Goal: Task Accomplishment & Management: Manage account settings

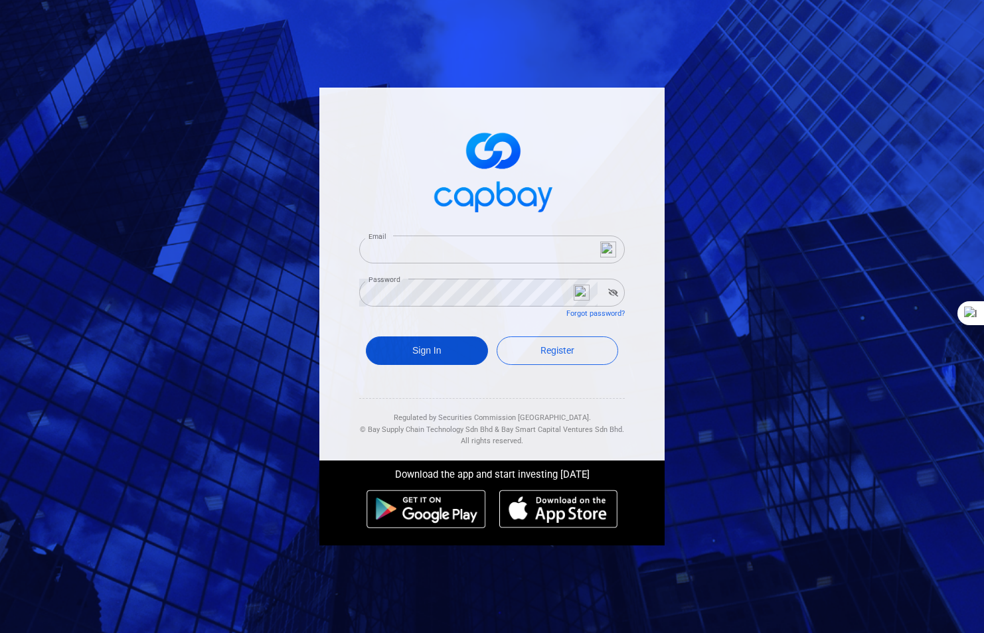
type input "[EMAIL_ADDRESS][DOMAIN_NAME]"
click at [426, 351] on button "Sign In" at bounding box center [427, 351] width 122 height 29
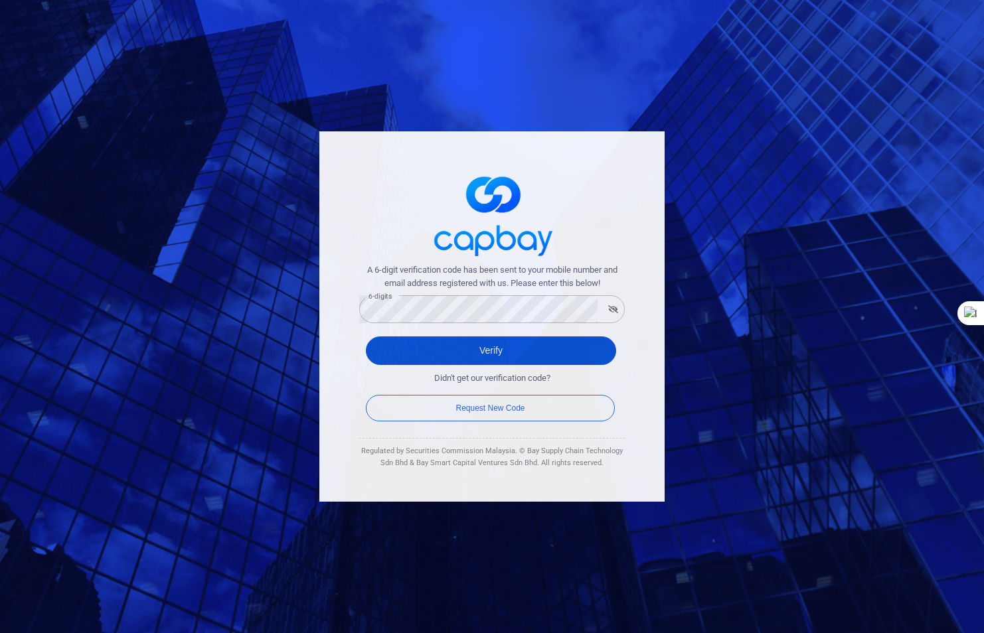
click at [512, 350] on button "Verify" at bounding box center [491, 351] width 250 height 29
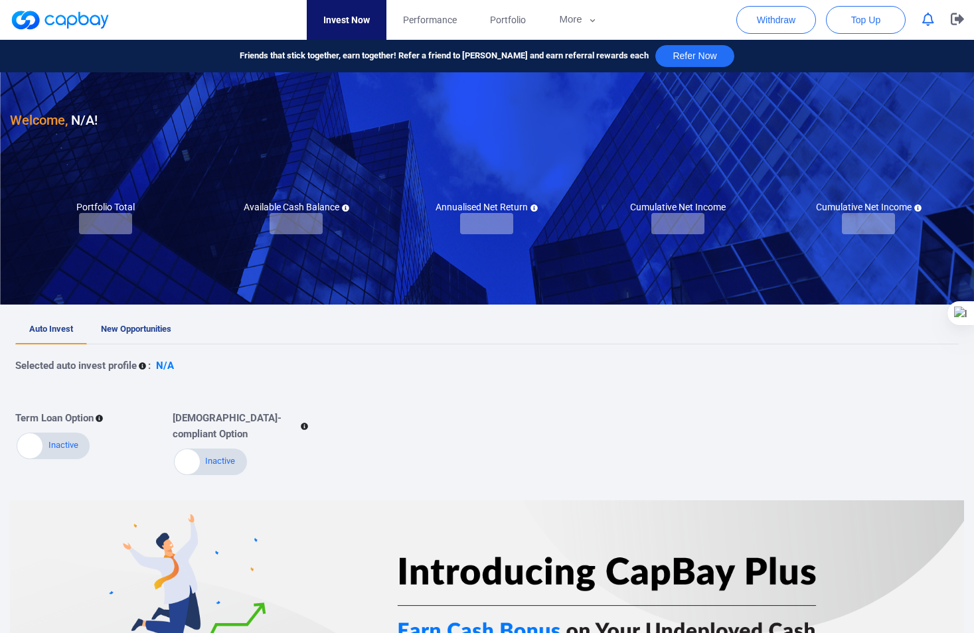
checkbox input "true"
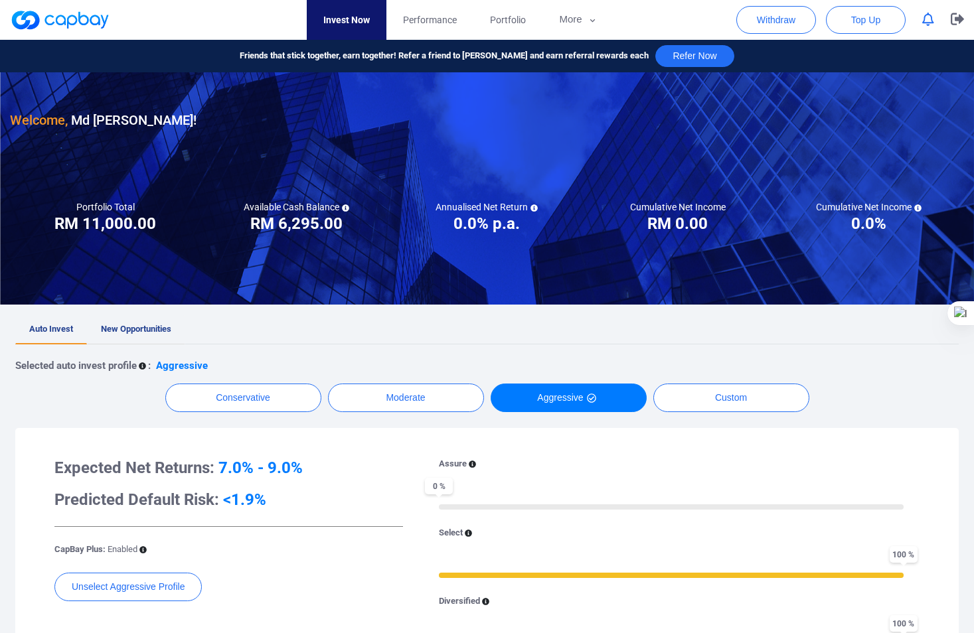
click at [131, 323] on link "New Opportunities" at bounding box center [136, 329] width 98 height 29
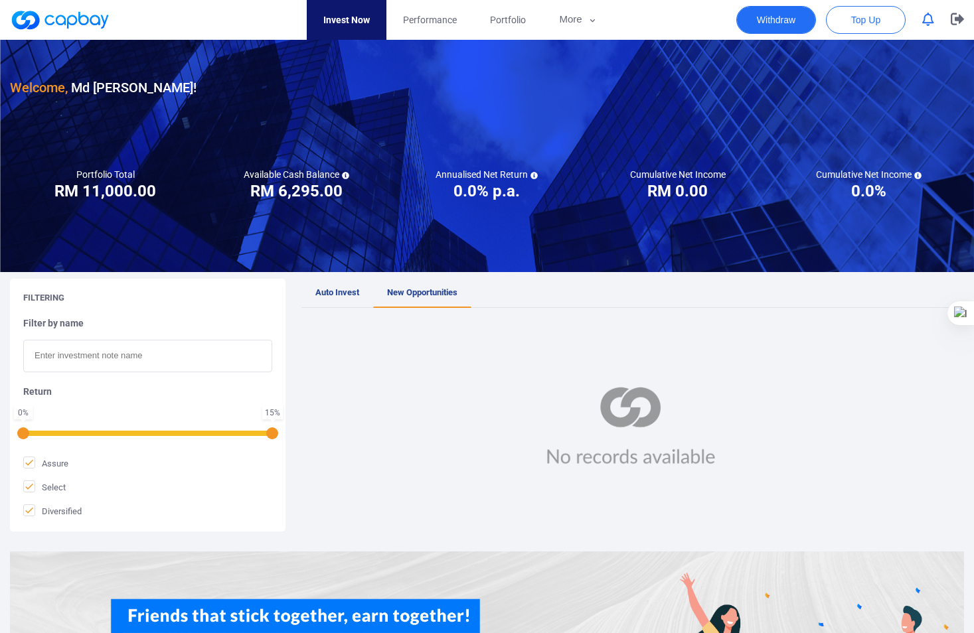
click at [762, 20] on button "Withdraw" at bounding box center [776, 20] width 80 height 28
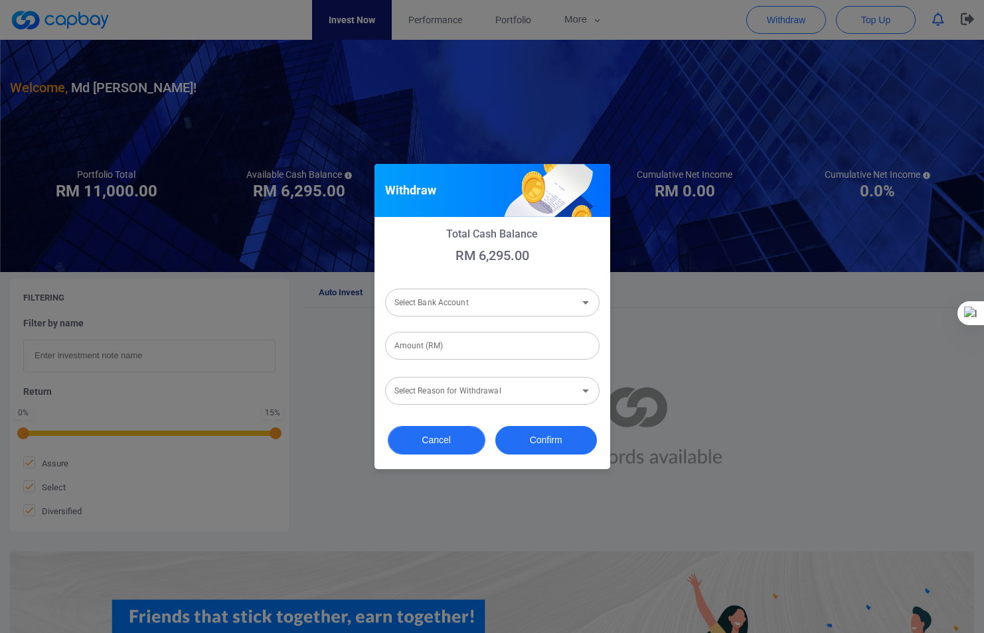
click at [428, 448] on button "Cancel" at bounding box center [437, 440] width 98 height 29
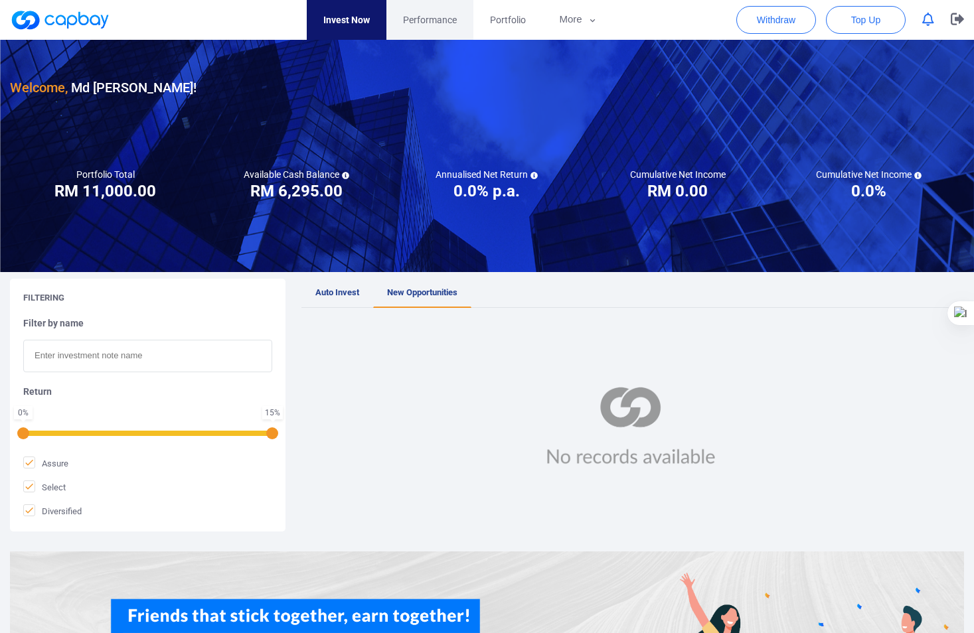
click at [428, 13] on span "Performance" at bounding box center [430, 20] width 54 height 15
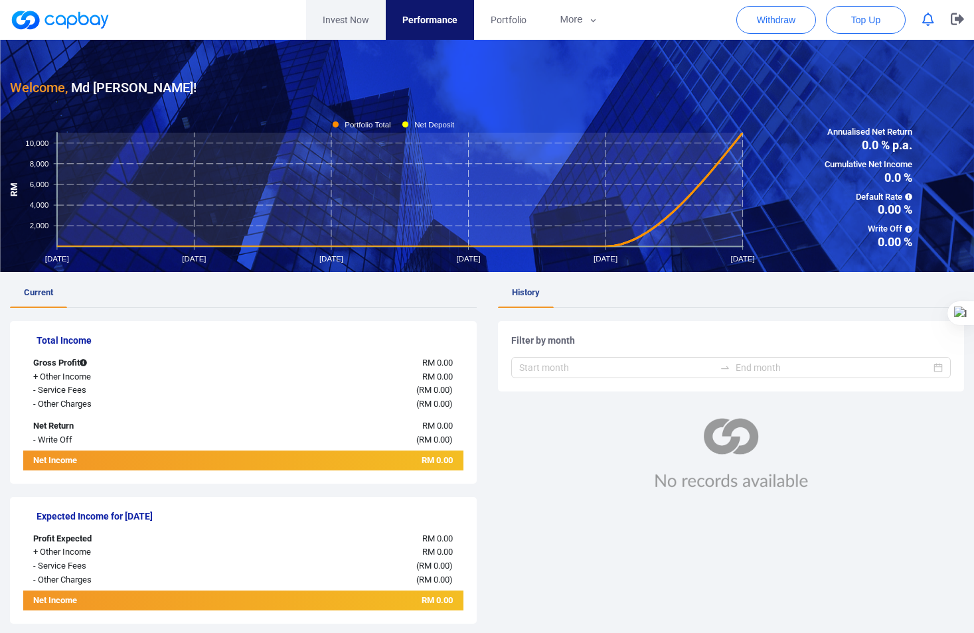
click at [358, 22] on link "Invest Now" at bounding box center [346, 20] width 80 height 40
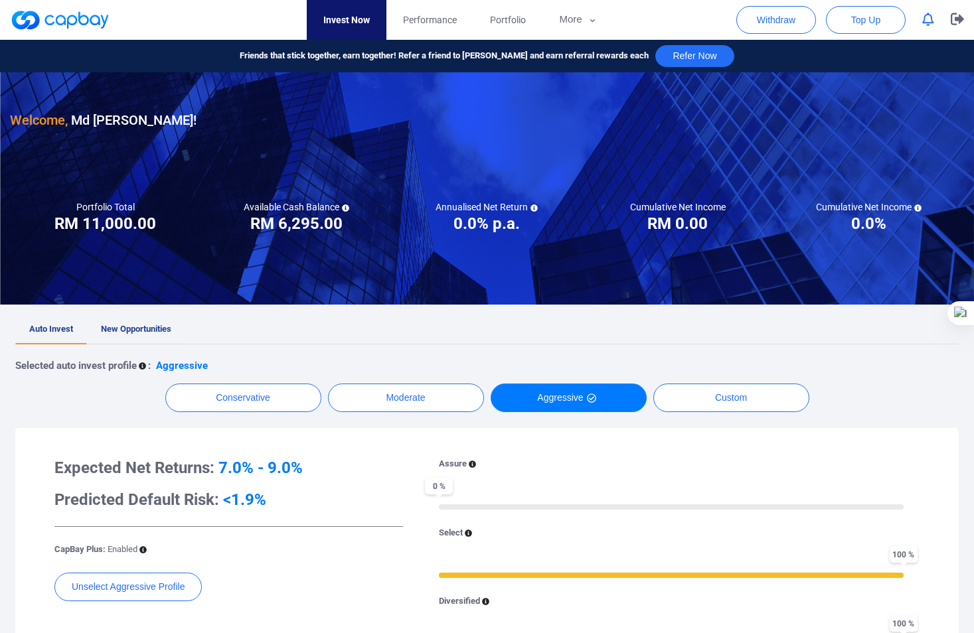
click at [143, 327] on span "New Opportunities" at bounding box center [136, 329] width 70 height 10
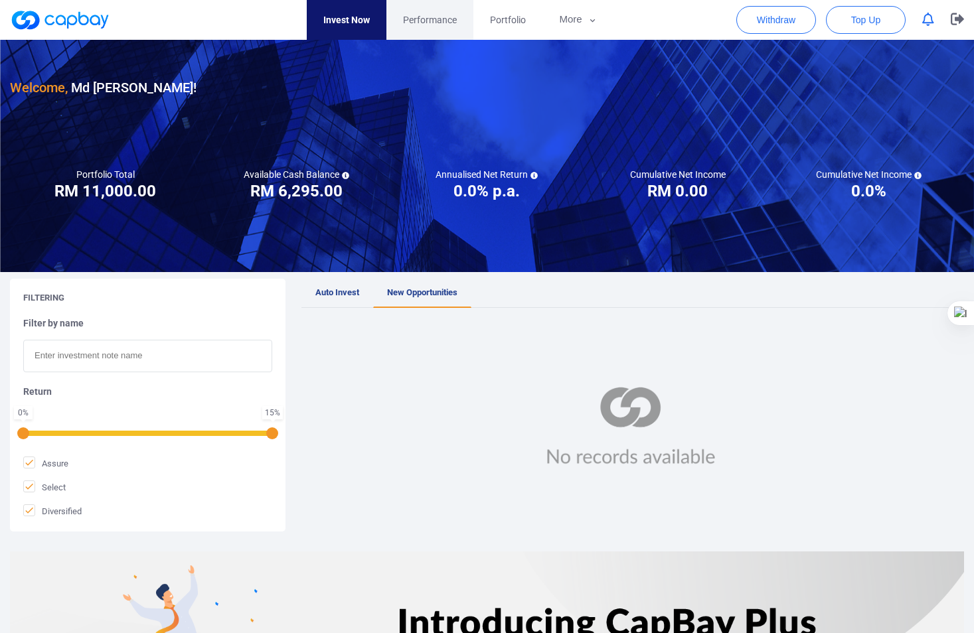
click at [418, 19] on span "Performance" at bounding box center [430, 20] width 54 height 15
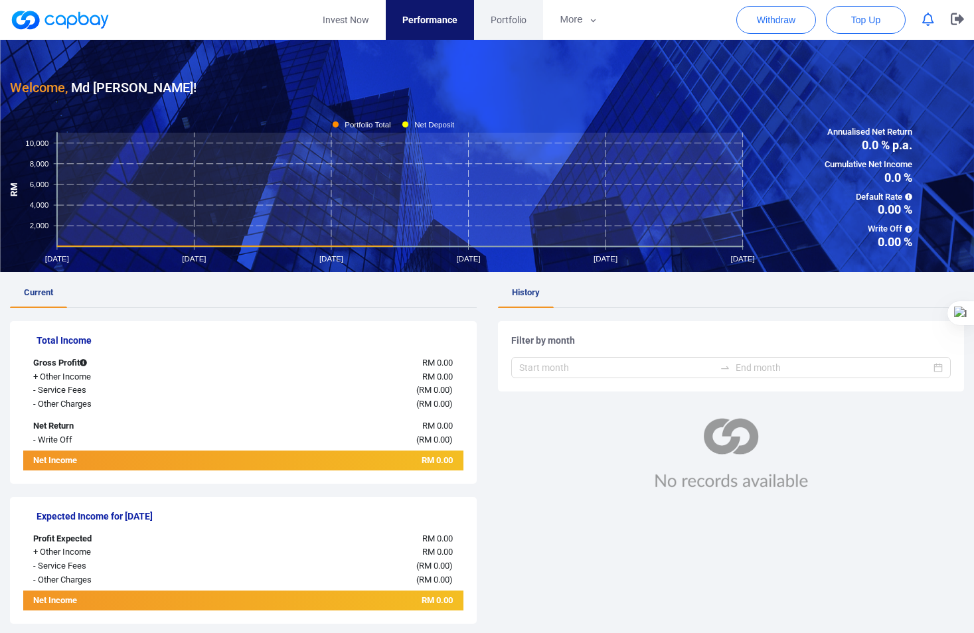
click at [501, 15] on span "Portfolio" at bounding box center [509, 20] width 36 height 15
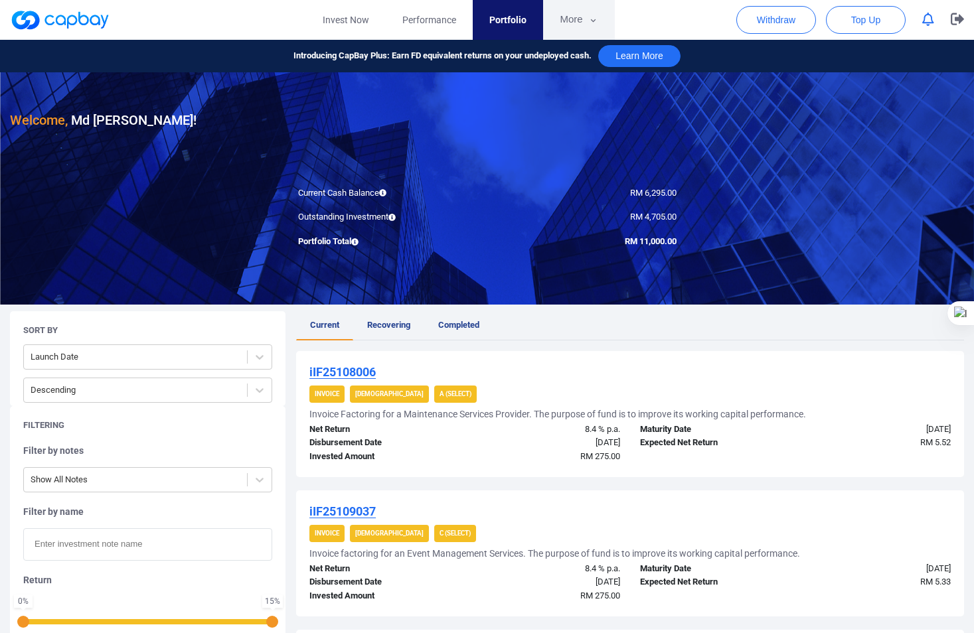
click at [590, 20] on icon "button" at bounding box center [593, 21] width 10 height 12
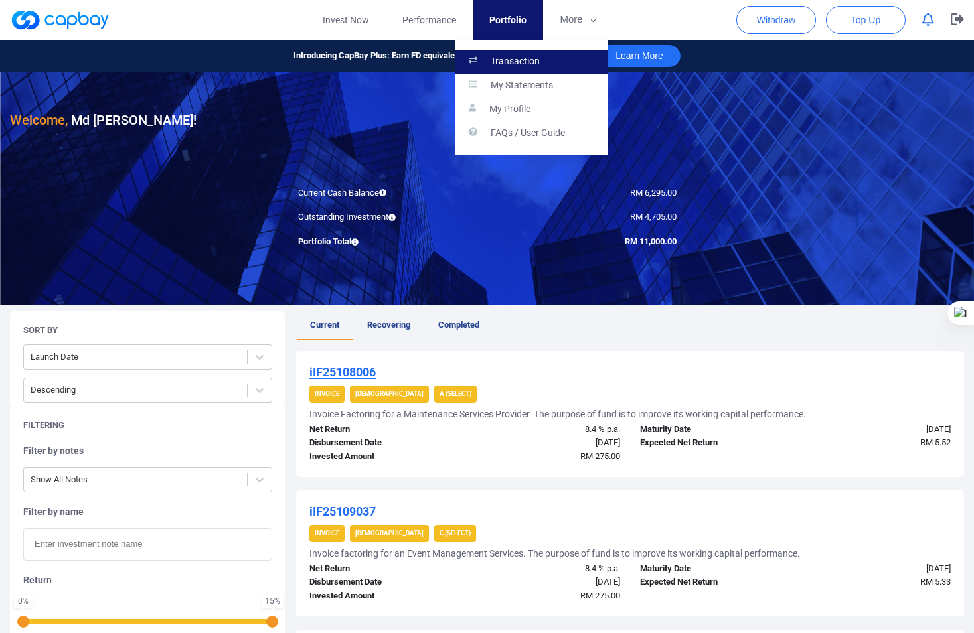
click at [527, 53] on link "Transaction" at bounding box center [532, 62] width 153 height 24
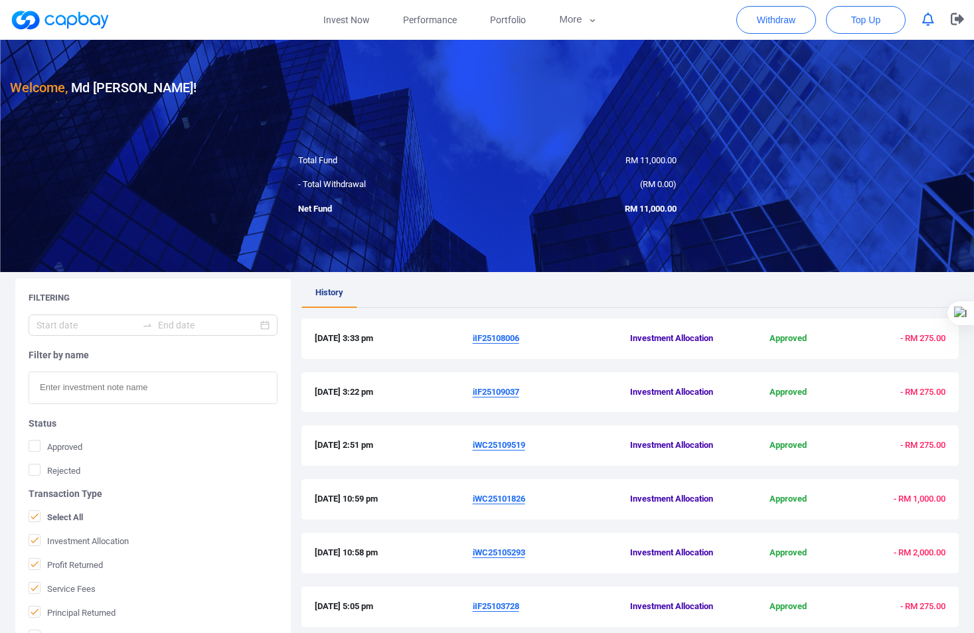
click at [485, 339] on u "iIF25108006" at bounding box center [496, 338] width 46 height 10
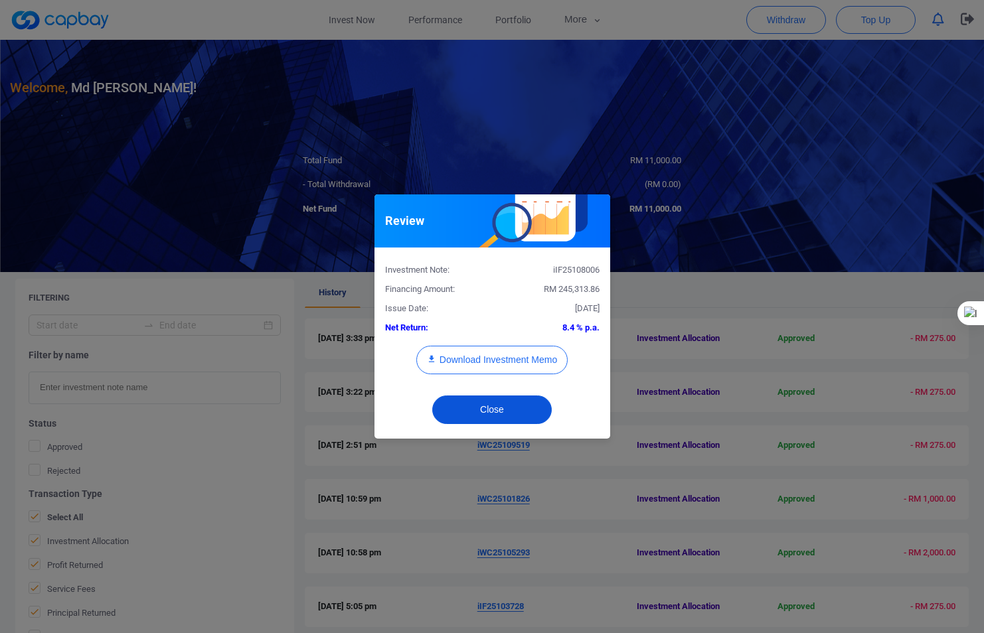
click at [487, 407] on button "Close" at bounding box center [492, 410] width 120 height 29
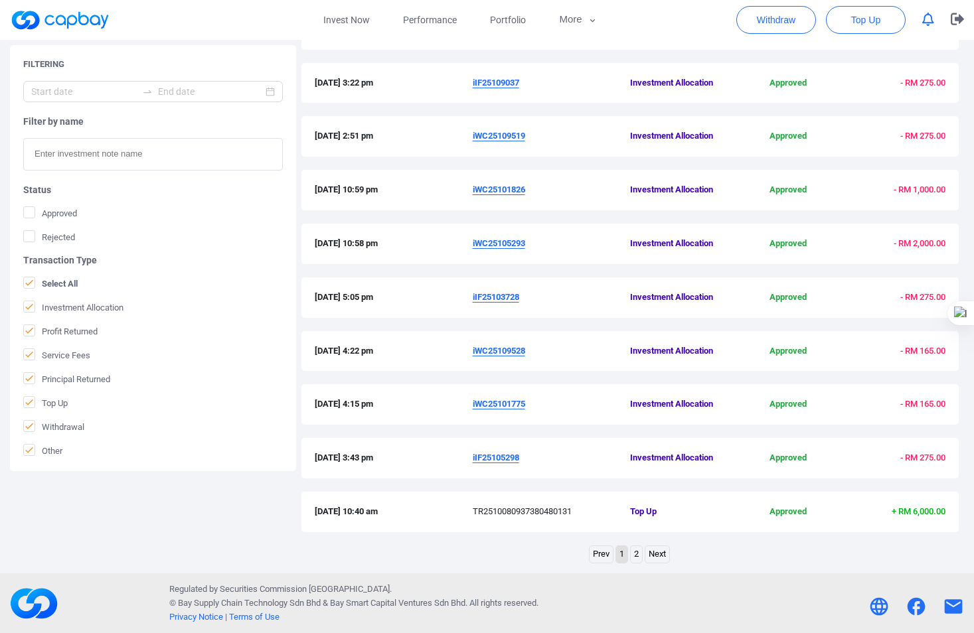
scroll to position [310, 0]
click at [490, 457] on u "iIF25105298" at bounding box center [496, 457] width 46 height 10
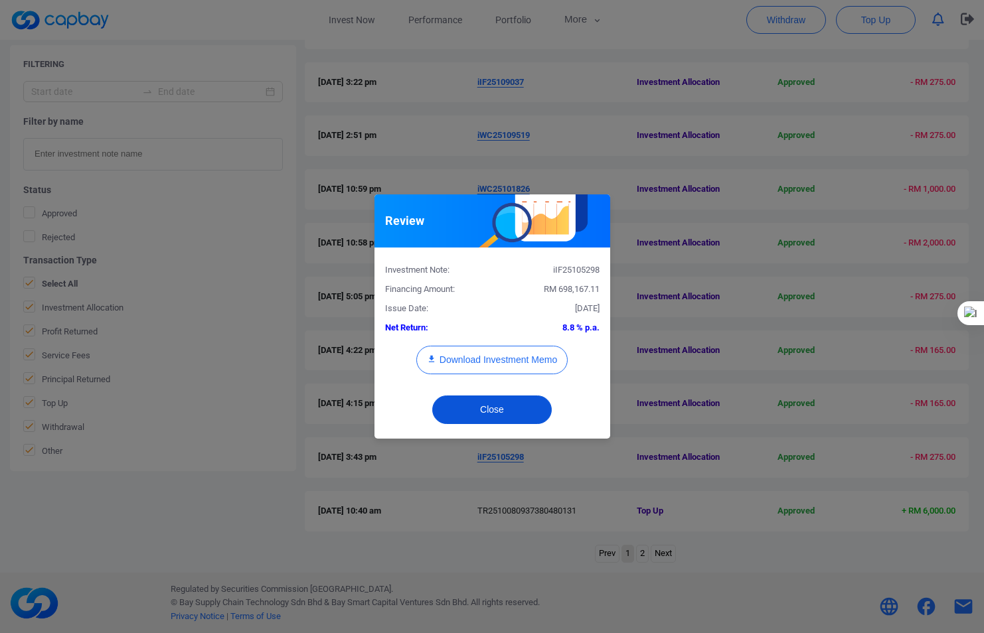
click at [487, 408] on button "Close" at bounding box center [492, 410] width 120 height 29
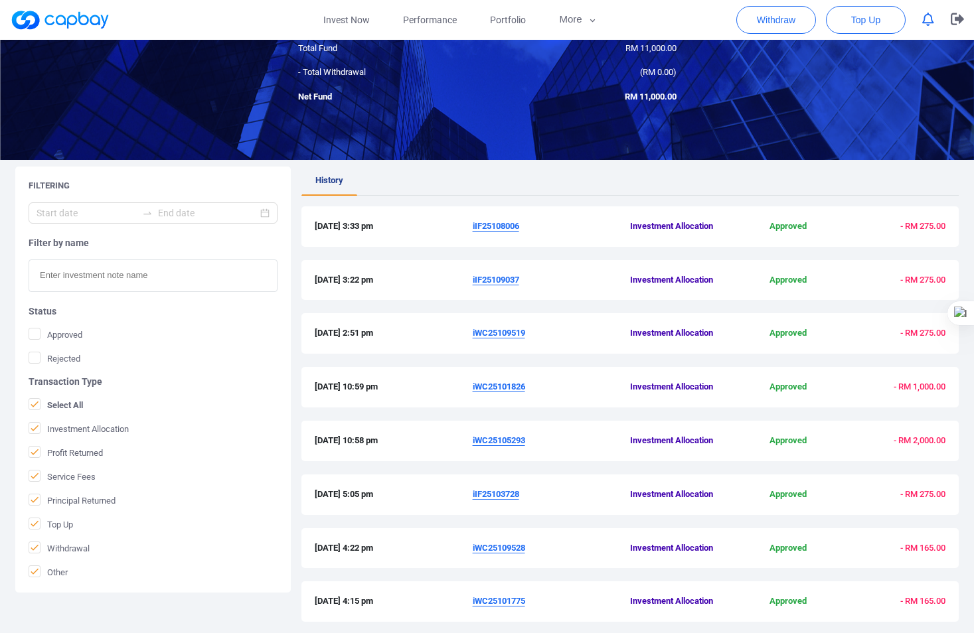
scroll to position [111, 0]
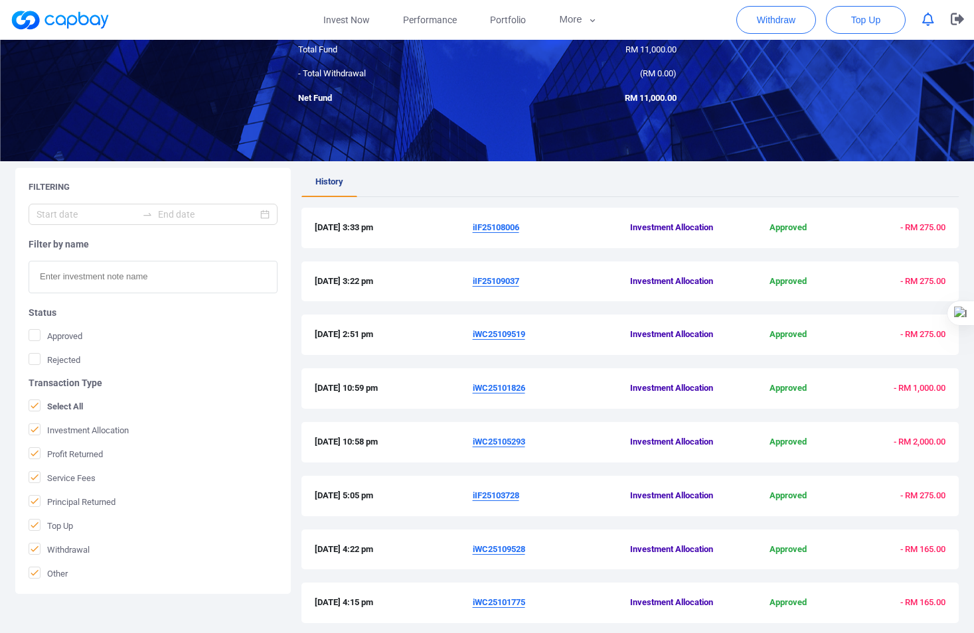
click at [485, 442] on u "iWC25105293" at bounding box center [499, 442] width 52 height 10
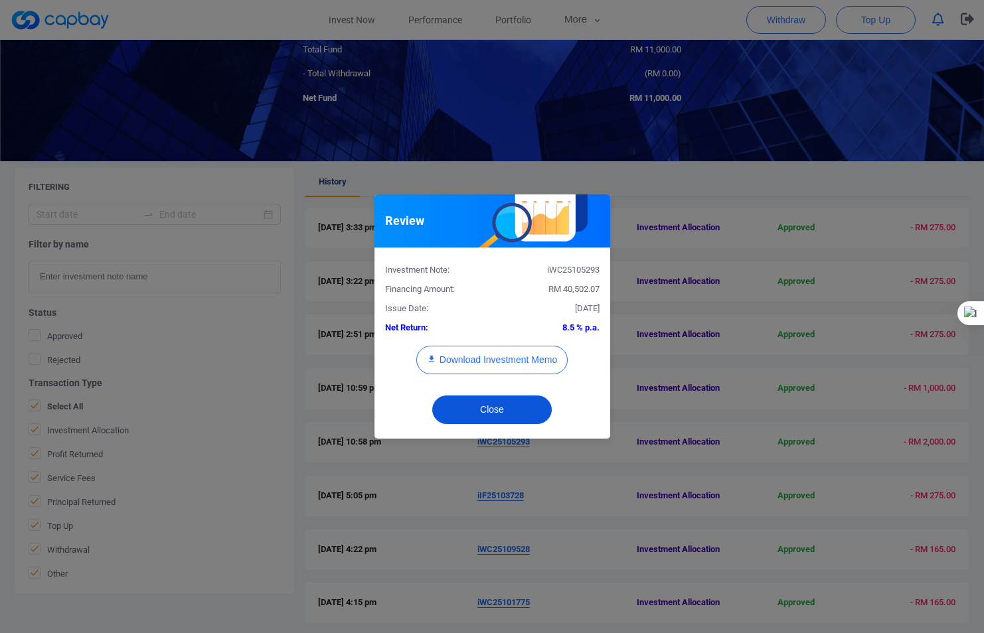
click at [483, 409] on button "Close" at bounding box center [492, 410] width 120 height 29
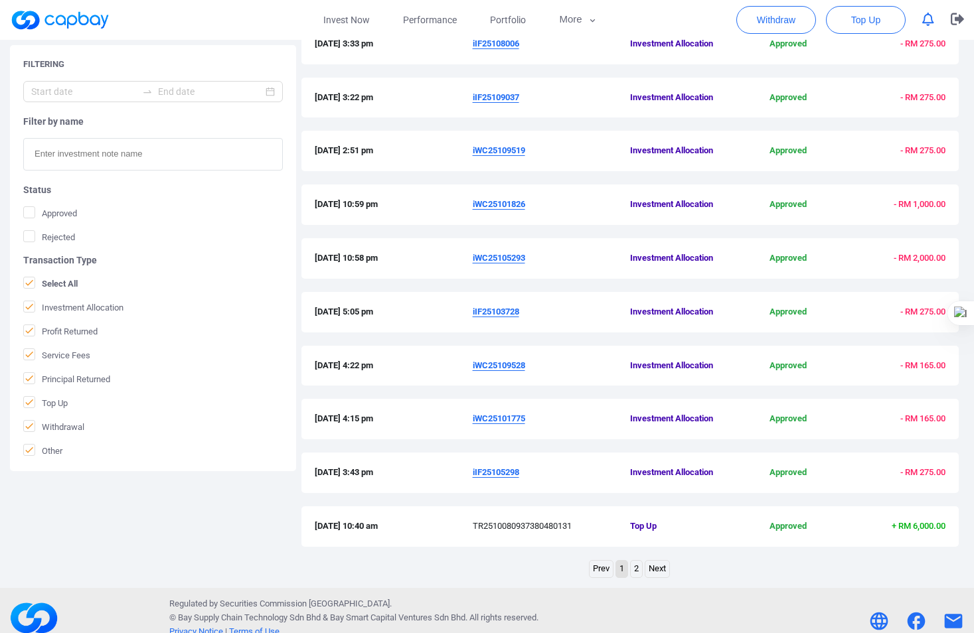
scroll to position [310, 0]
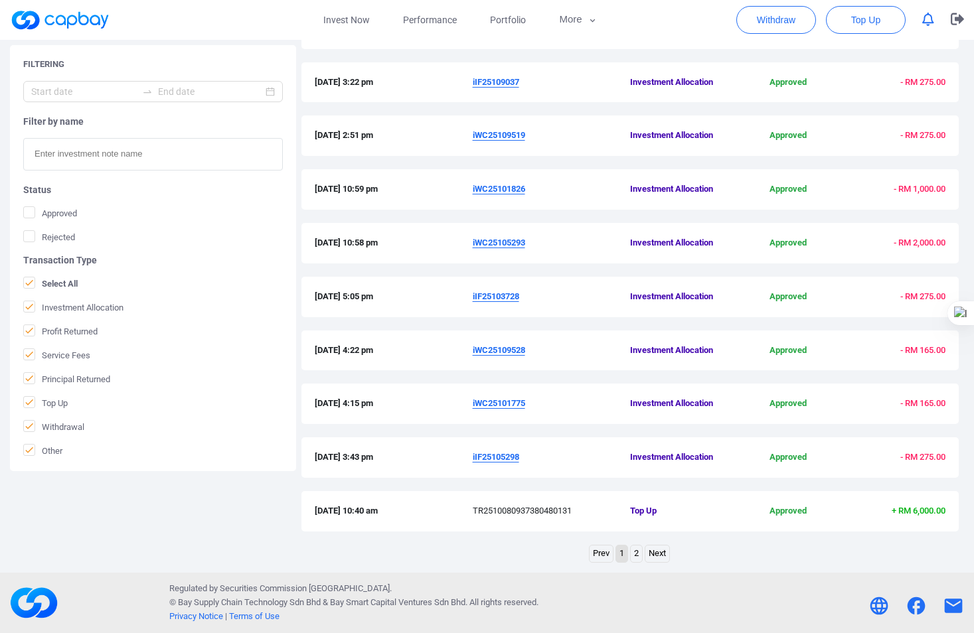
click at [635, 554] on link "2" at bounding box center [636, 554] width 11 height 17
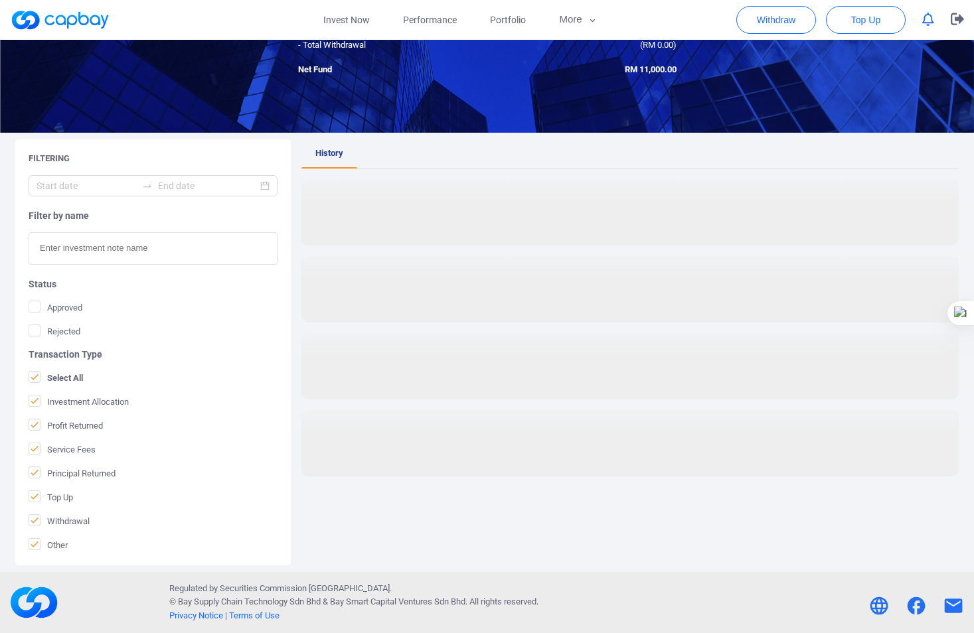
scroll to position [139, 0]
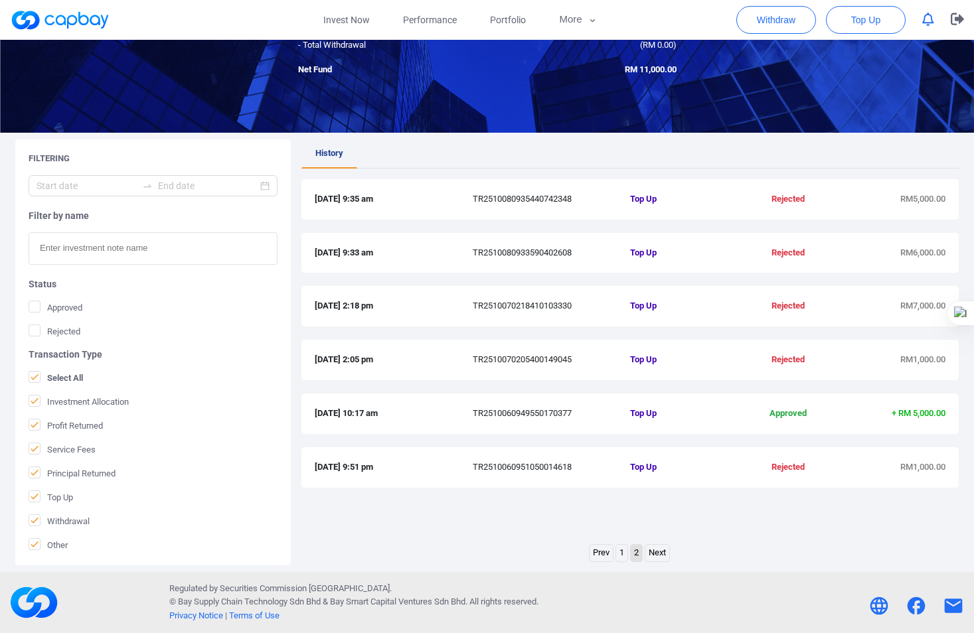
click at [604, 553] on link "Prev" at bounding box center [601, 553] width 23 height 17
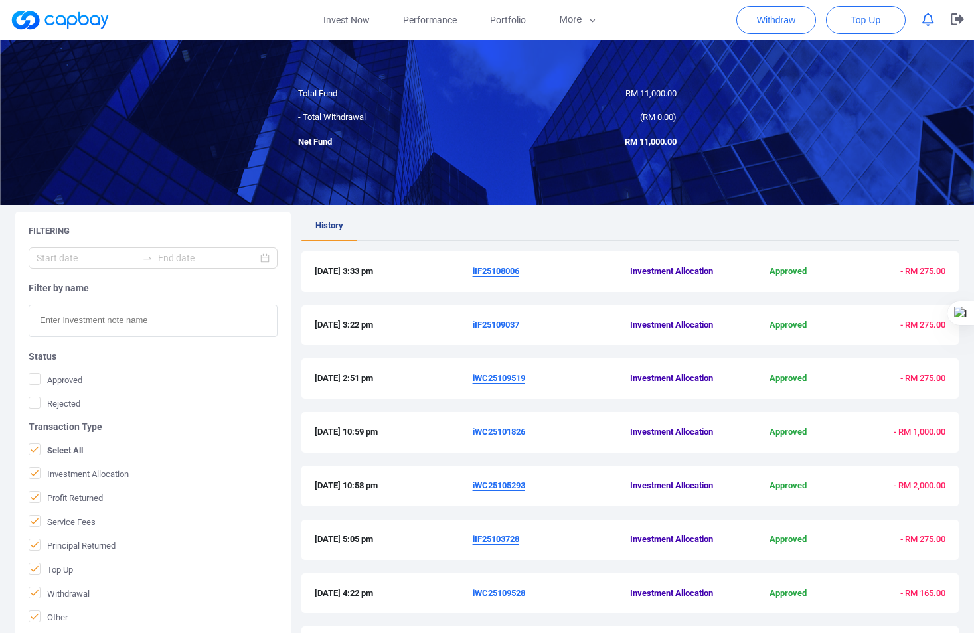
scroll to position [0, 0]
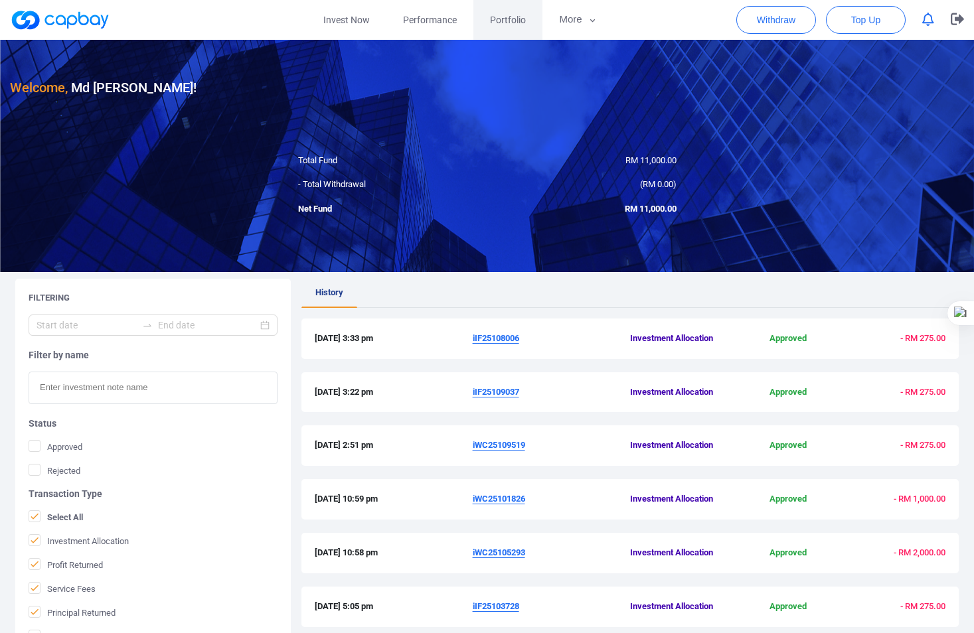
click at [513, 16] on span "Portfolio" at bounding box center [508, 20] width 36 height 15
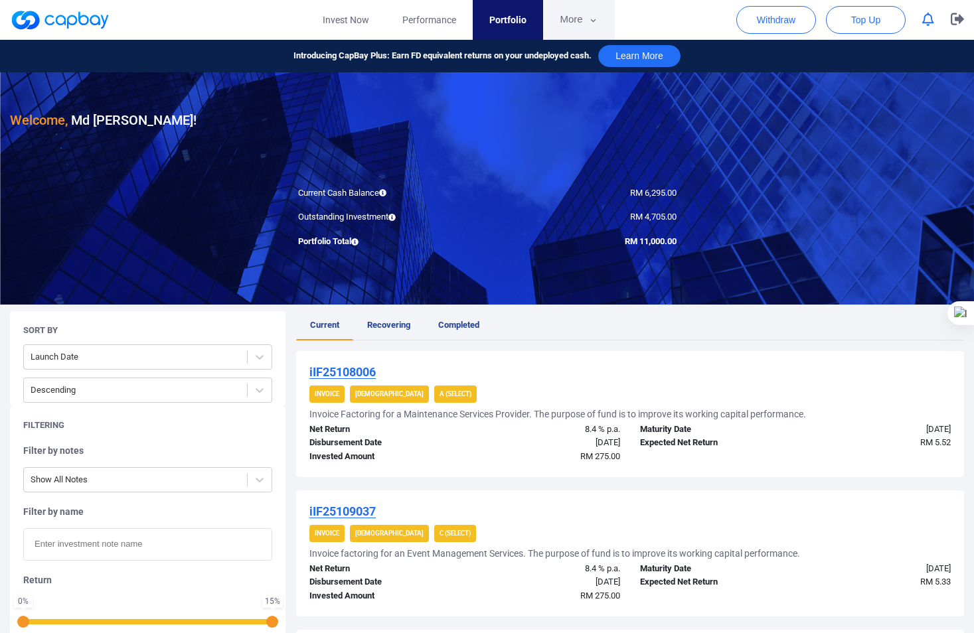
click at [589, 22] on icon "button" at bounding box center [593, 21] width 10 height 12
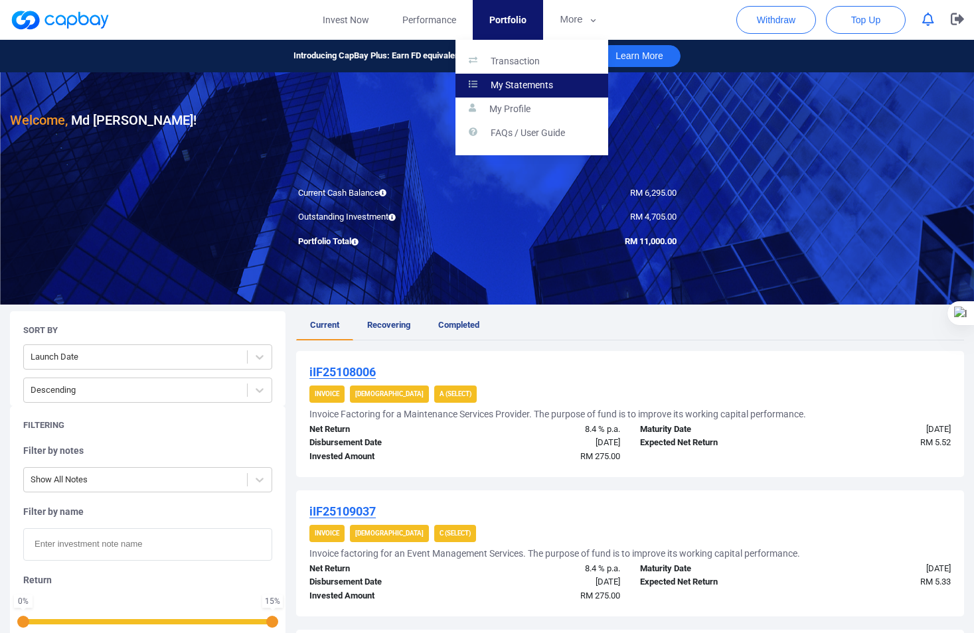
click at [520, 76] on link "My Statements" at bounding box center [532, 86] width 153 height 24
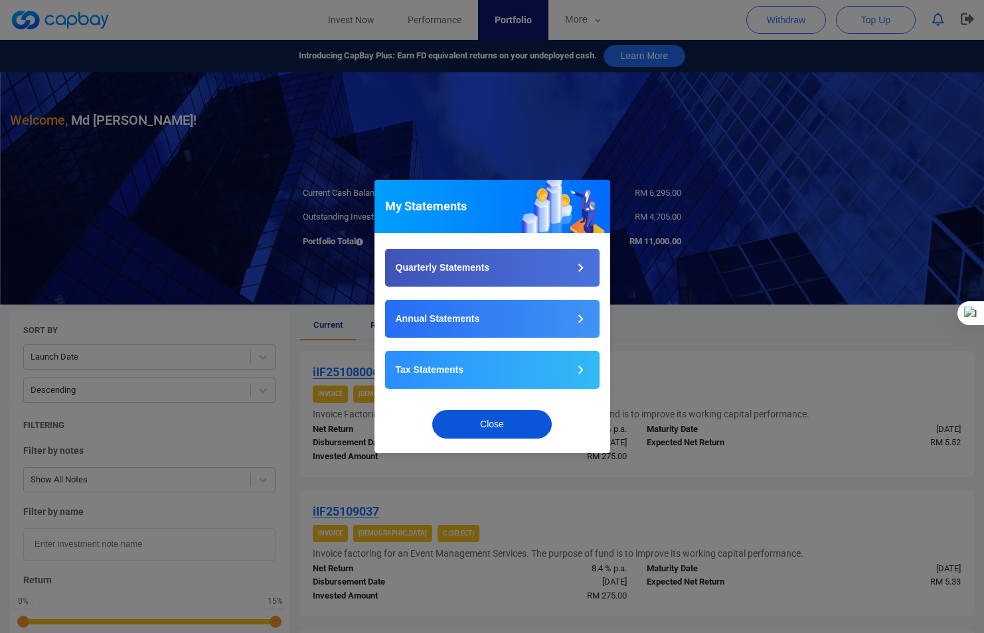
click at [485, 428] on button "Close" at bounding box center [492, 424] width 120 height 29
